Goal: Information Seeking & Learning: Learn about a topic

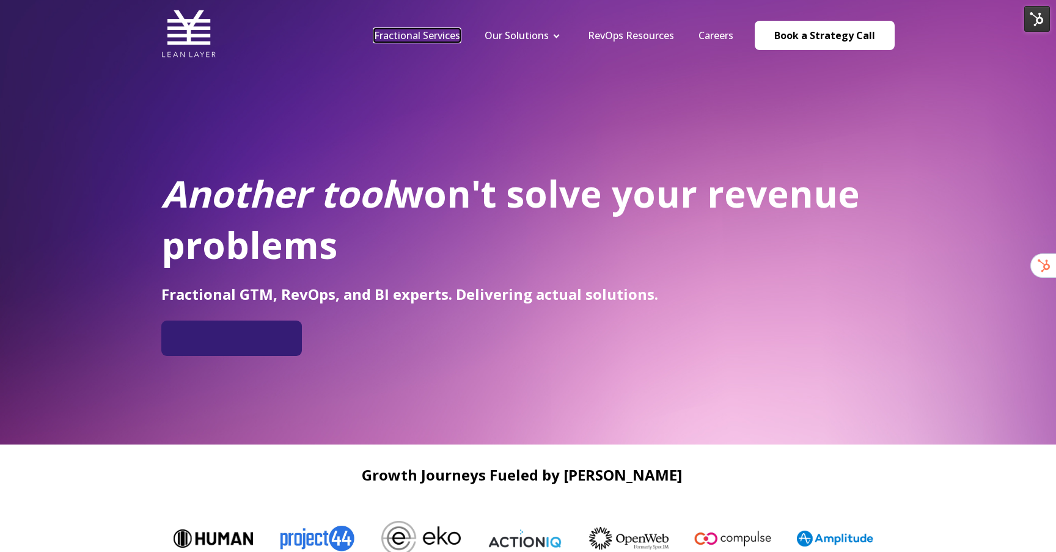
click at [444, 36] on link "Fractional Services" at bounding box center [417, 35] width 86 height 13
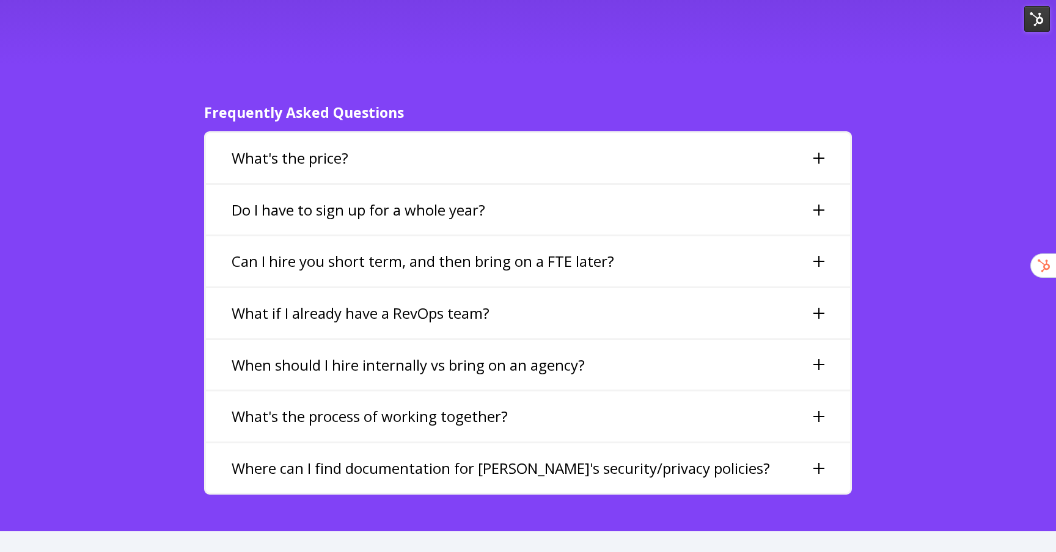
scroll to position [2737, 0]
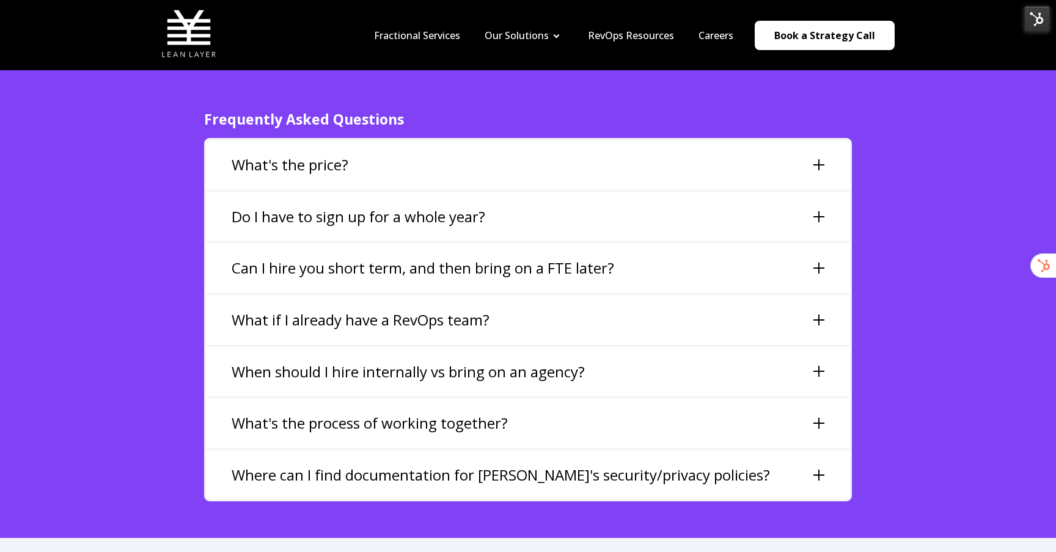
click at [368, 140] on div "What's the price?" at bounding box center [528, 165] width 644 height 50
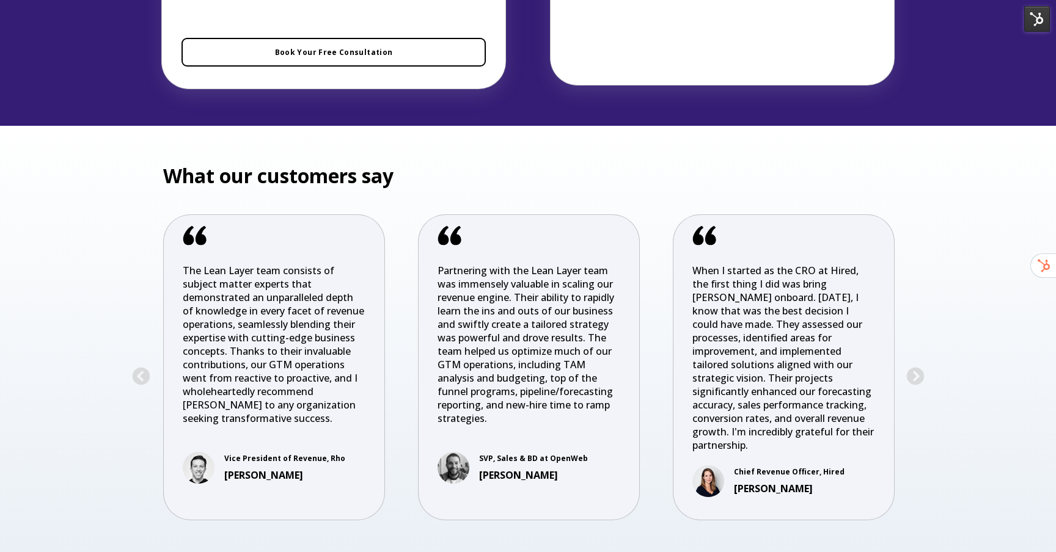
scroll to position [4139, 0]
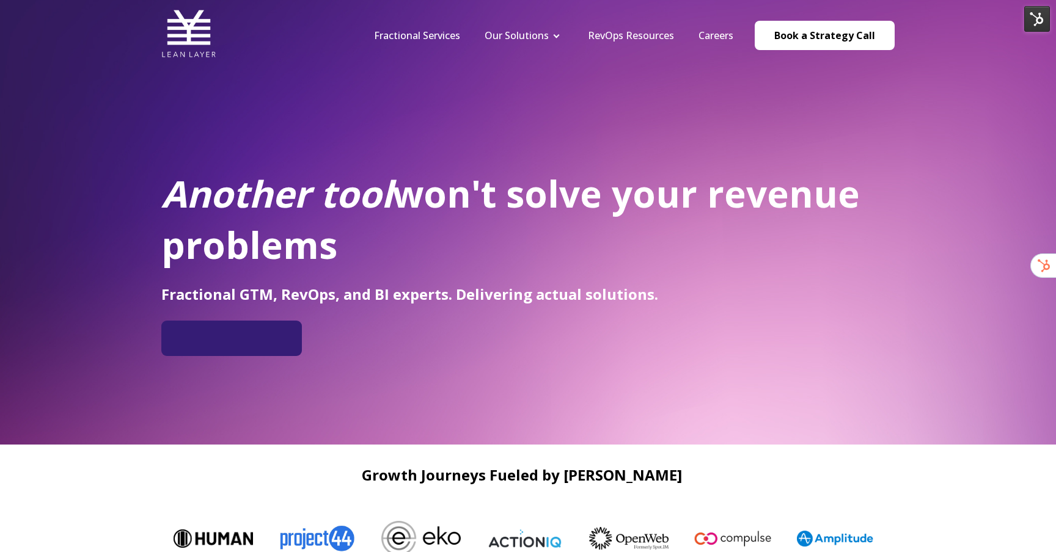
click at [1035, 21] on img at bounding box center [1037, 19] width 26 height 26
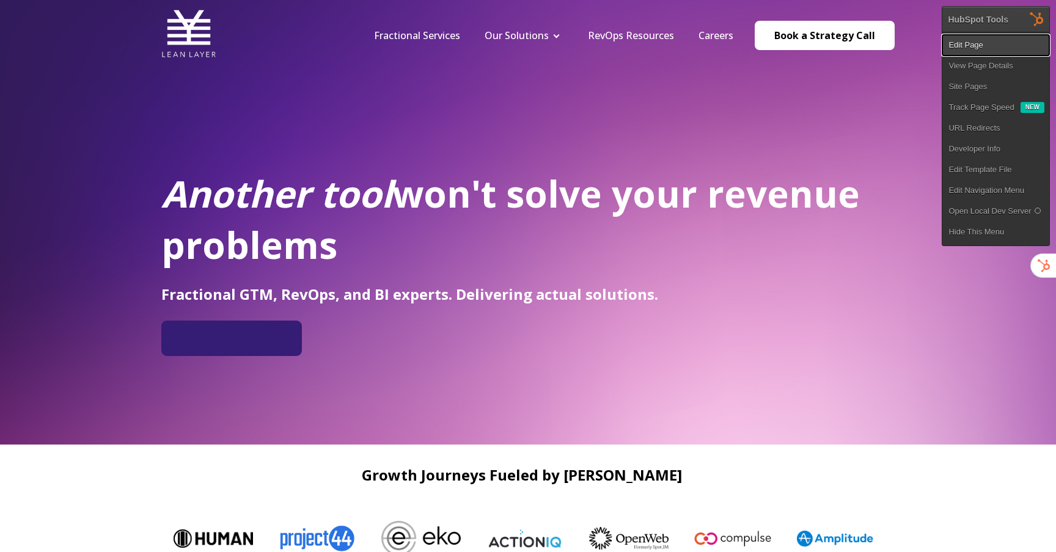
click at [1019, 51] on link "Edit Page" at bounding box center [995, 45] width 107 height 21
